Goal: Information Seeking & Learning: Learn about a topic

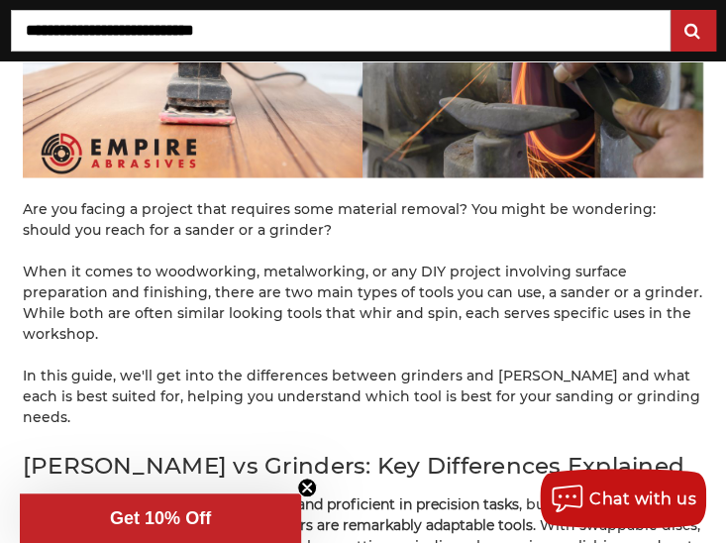
scroll to position [742, 0]
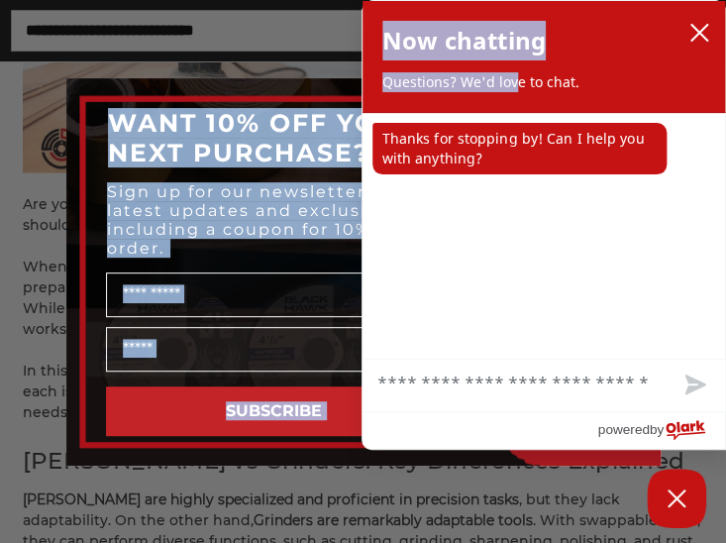
click at [706, 24] on icon "close chatbox" at bounding box center [700, 33] width 20 height 20
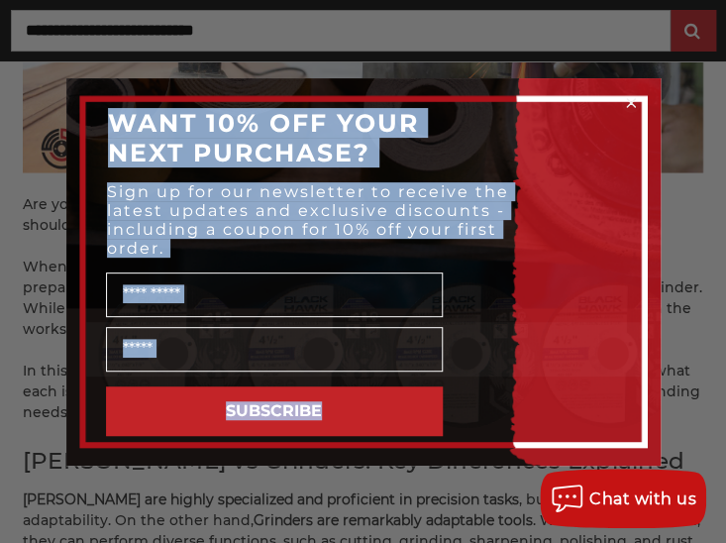
click at [157, 405] on button "SUBSCRIBE" at bounding box center [274, 411] width 337 height 50
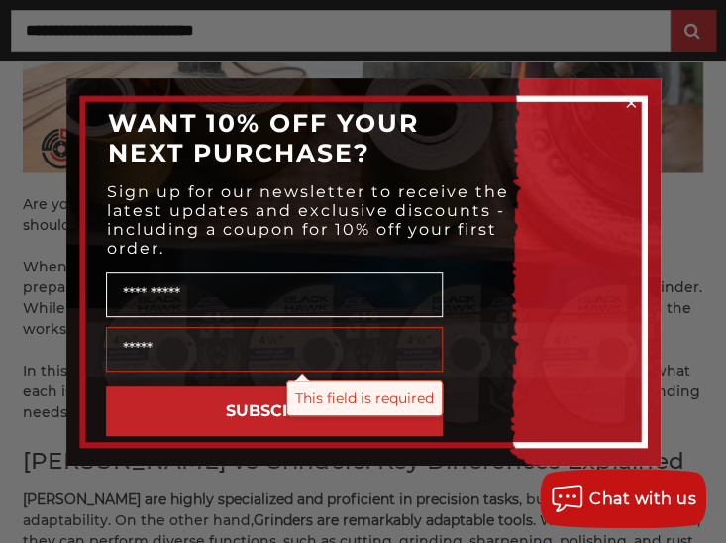
click at [395, 155] on p "WANT 10% OFF YOUR NEXT PURCHASE?" at bounding box center [267, 137] width 318 height 59
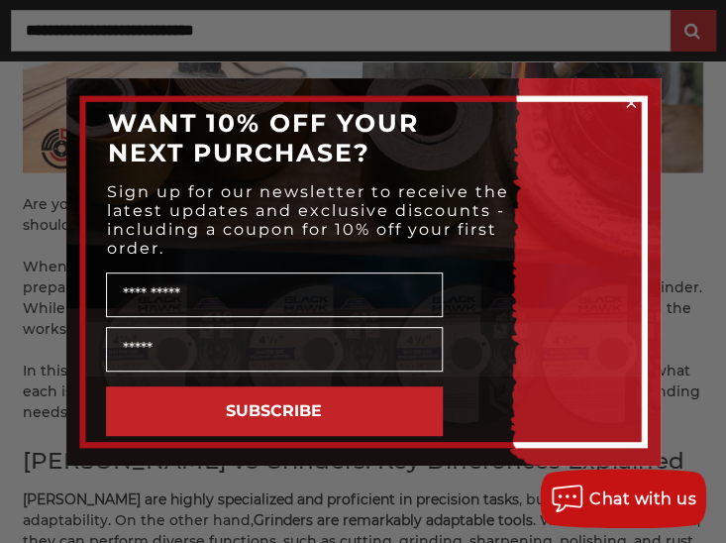
click at [469, 108] on div "WANT 10% OFF YOUR NEXT PURCHASE?" at bounding box center [363, 137] width 555 height 79
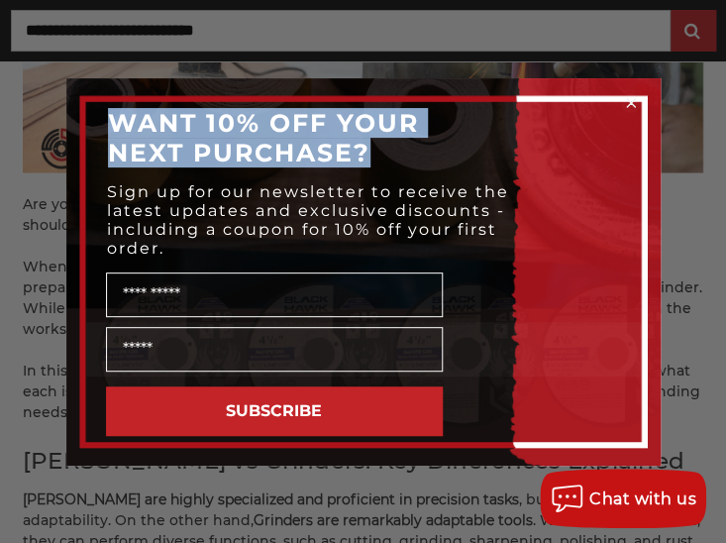
click at [469, 108] on div "WANT 10% OFF YOUR NEXT PURCHASE?" at bounding box center [363, 137] width 555 height 79
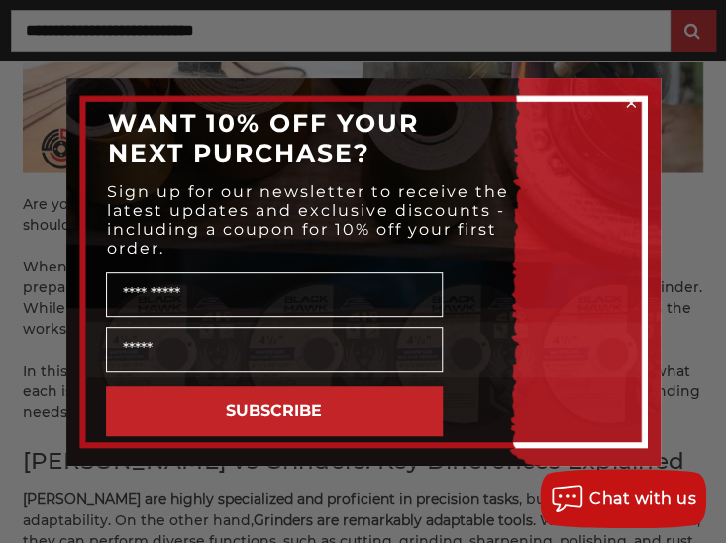
click at [30, 238] on div "Close dialog WANT 10% OFF YOUR NEXT PURCHASE? Sign up for our newsletter to rec…" at bounding box center [363, 271] width 726 height 543
click at [678, 52] on div "Close dialog WANT 10% OFF YOUR NEXT PURCHASE? Sign up for our newsletter to rec…" at bounding box center [363, 271] width 726 height 543
click at [626, 102] on circle "Close dialog" at bounding box center [630, 102] width 19 height 19
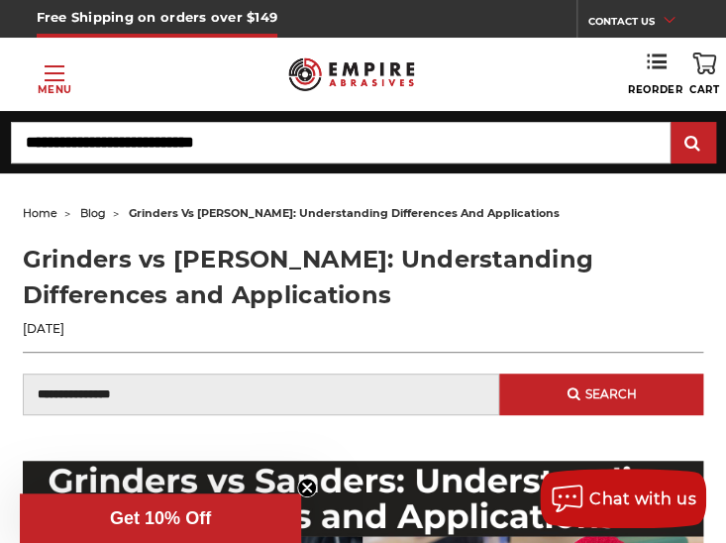
scroll to position [0, 0]
